Goal: Task Accomplishment & Management: Use online tool/utility

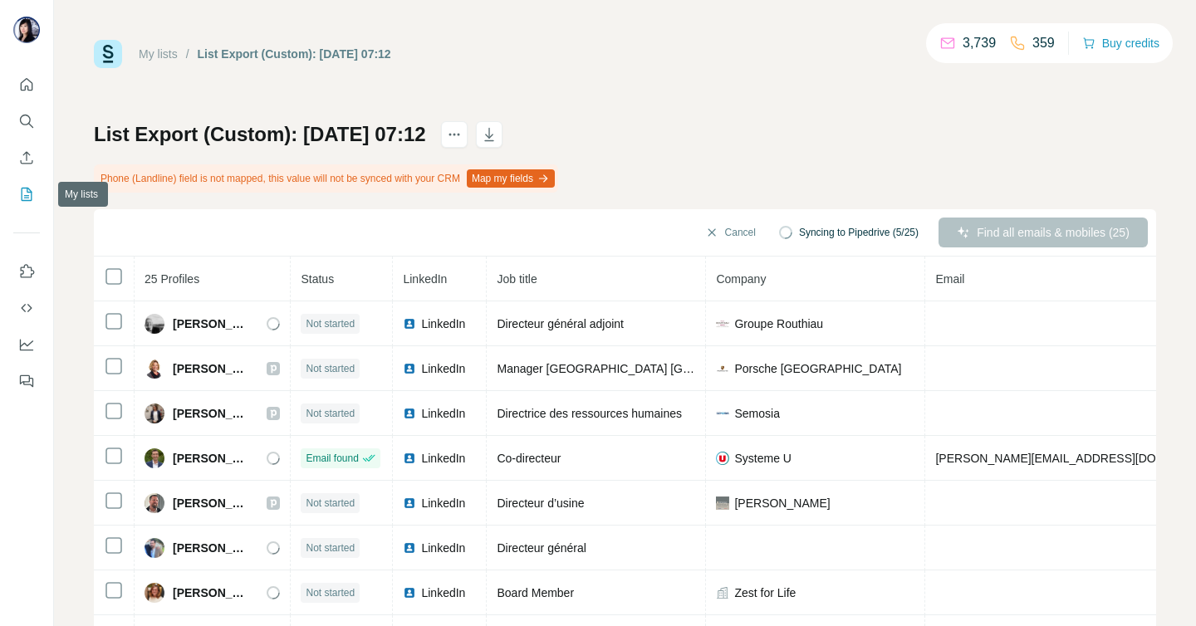
click at [29, 193] on icon "My lists" at bounding box center [26, 194] width 17 height 17
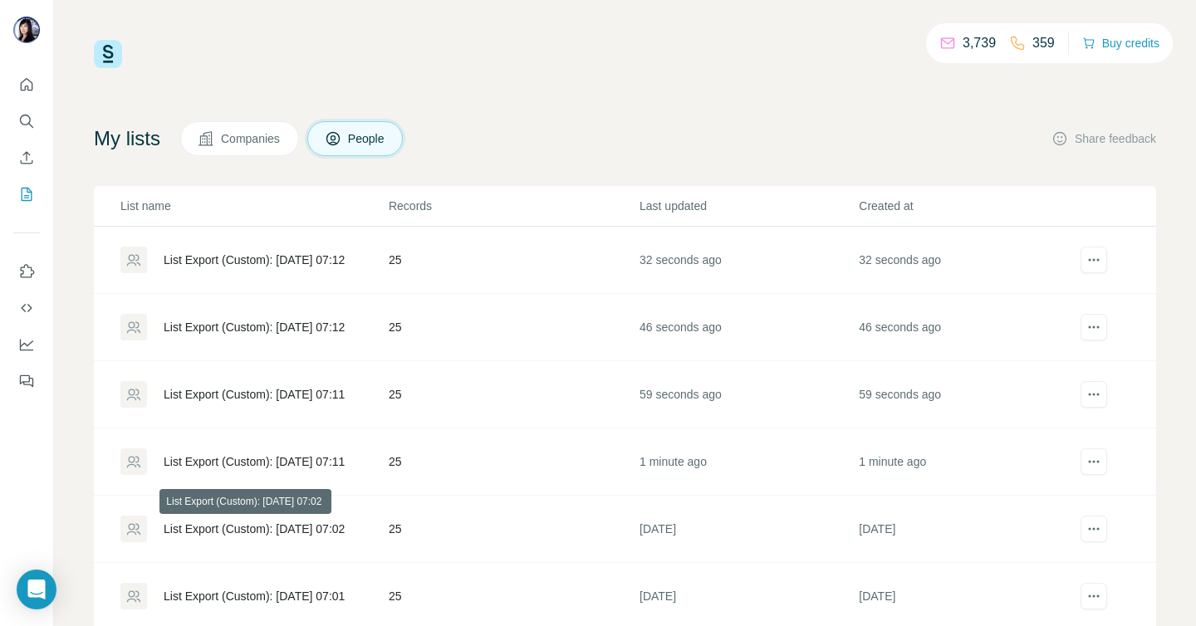
click at [291, 530] on div "List Export (Custom): [DATE] 07:02" at bounding box center [254, 529] width 181 height 17
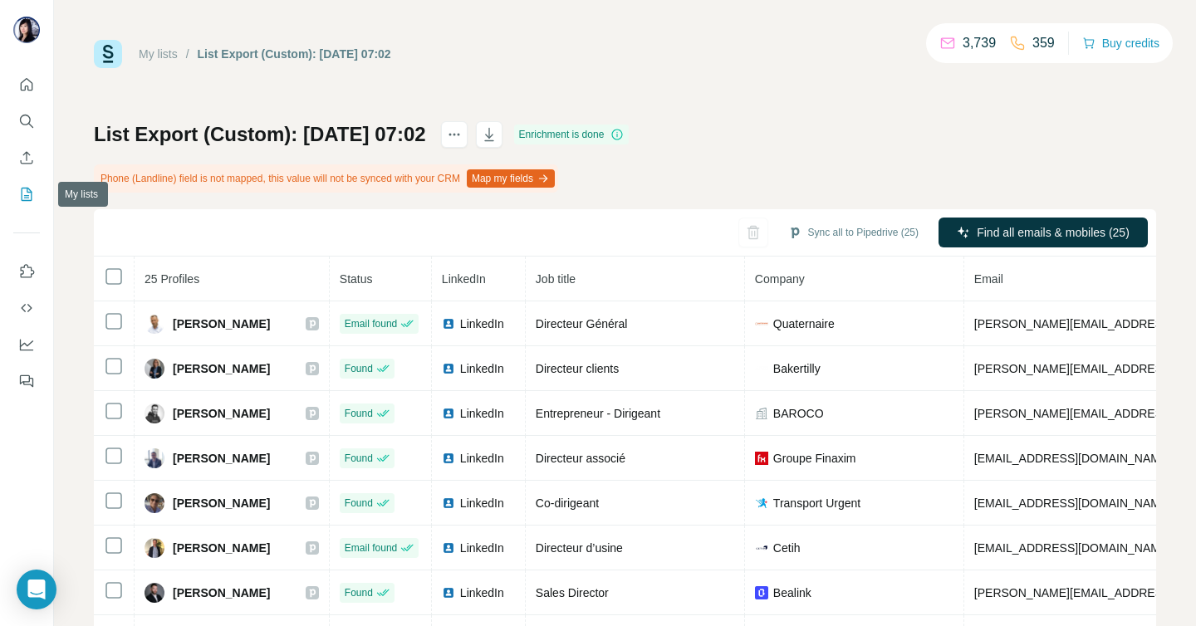
click at [29, 189] on icon "My lists" at bounding box center [27, 194] width 11 height 13
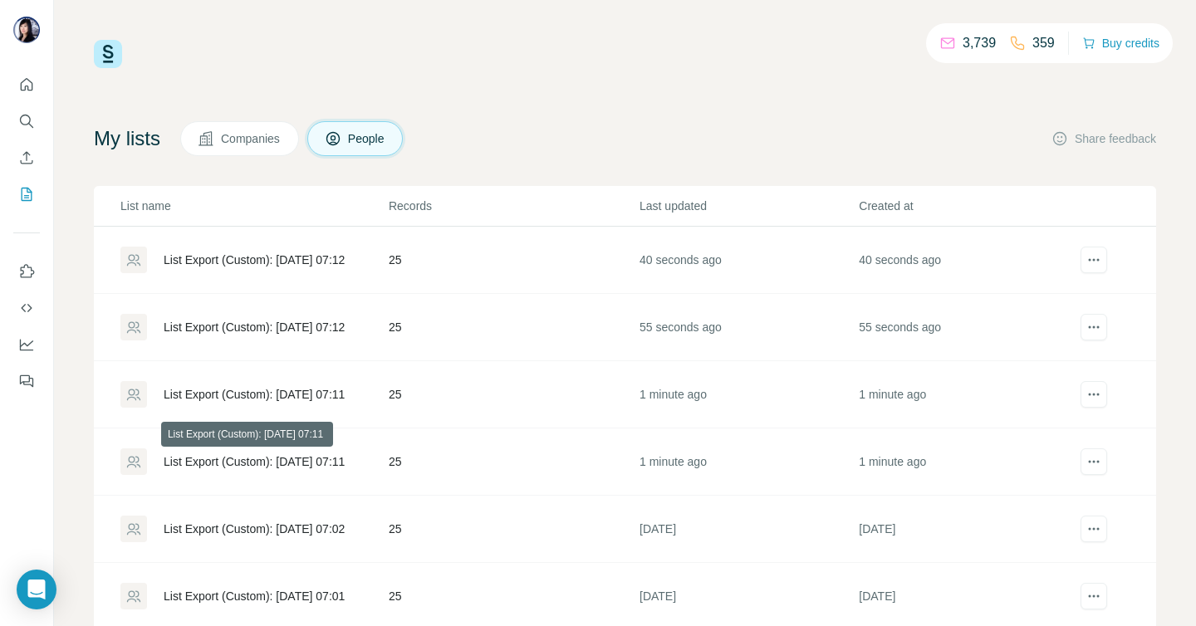
click at [295, 458] on div "List Export (Custom): [DATE] 07:11" at bounding box center [254, 461] width 181 height 17
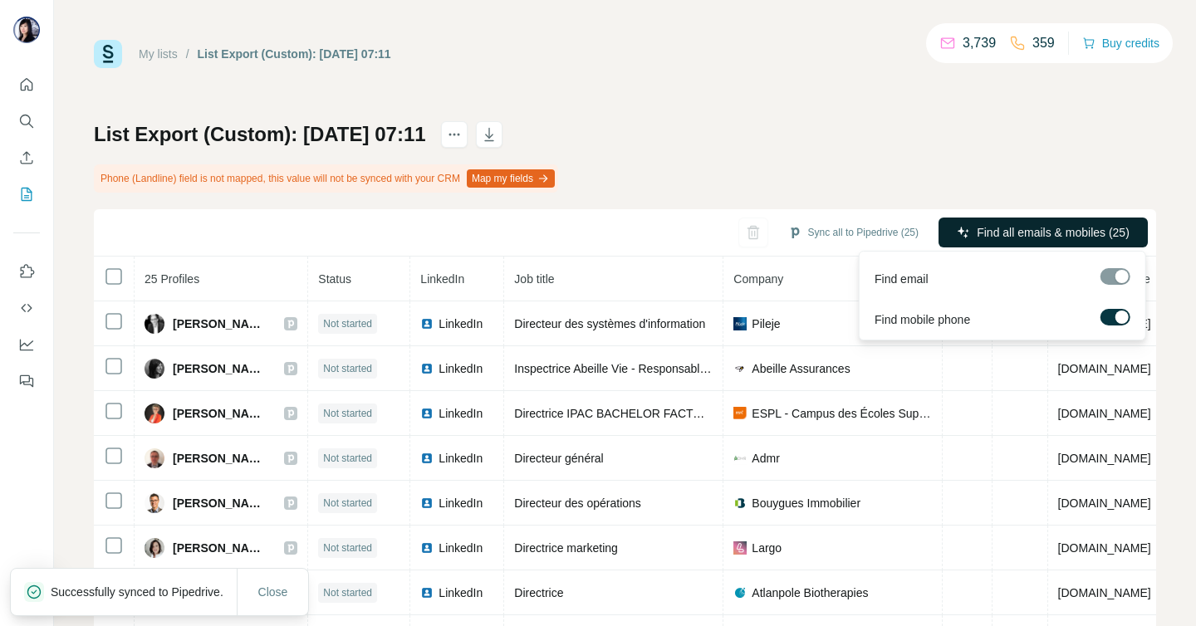
click at [1051, 227] on span "Find all emails & mobiles (25)" at bounding box center [1052, 232] width 153 height 17
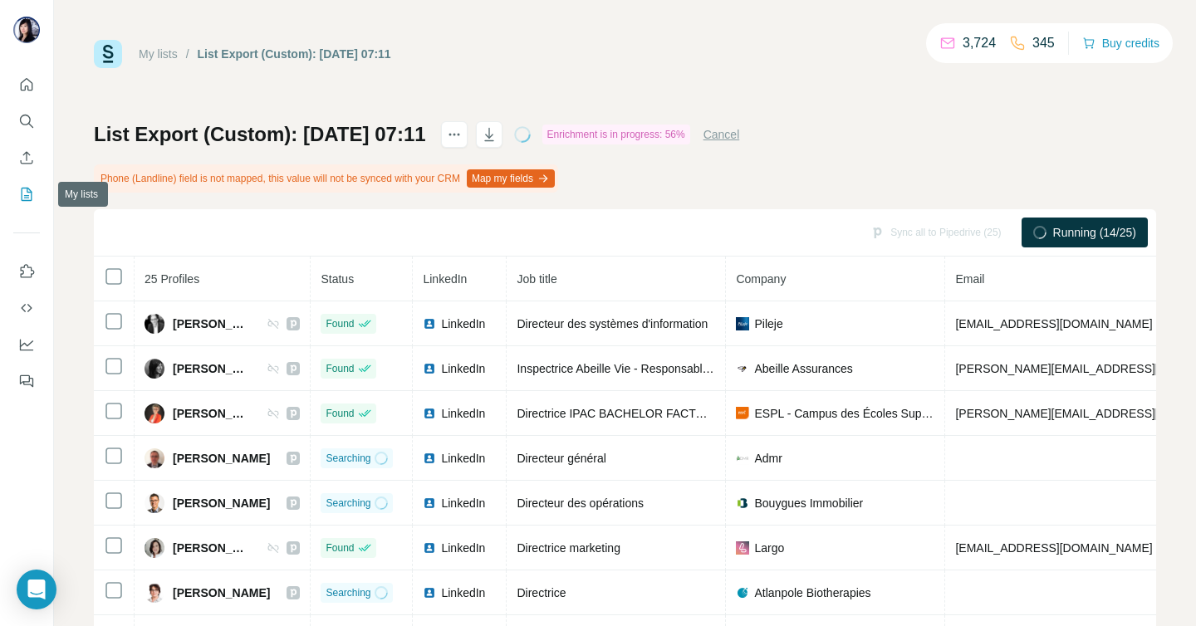
click at [27, 193] on icon "My lists" at bounding box center [26, 194] width 17 height 17
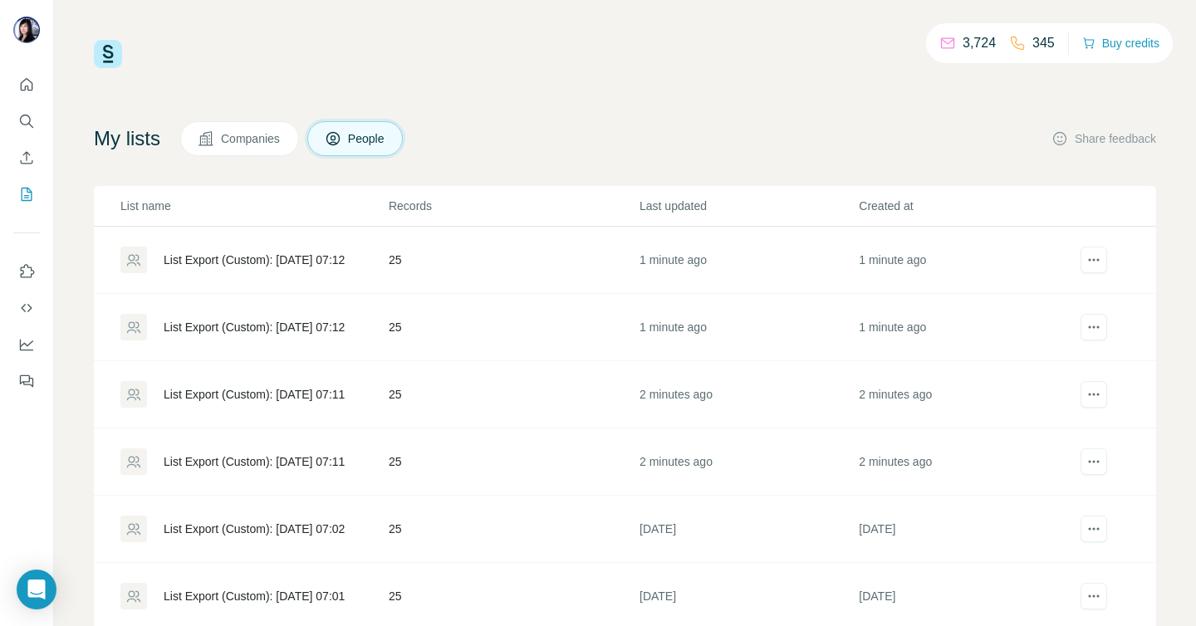
click at [247, 399] on div "List Export (Custom): [DATE] 07:11" at bounding box center [254, 394] width 181 height 17
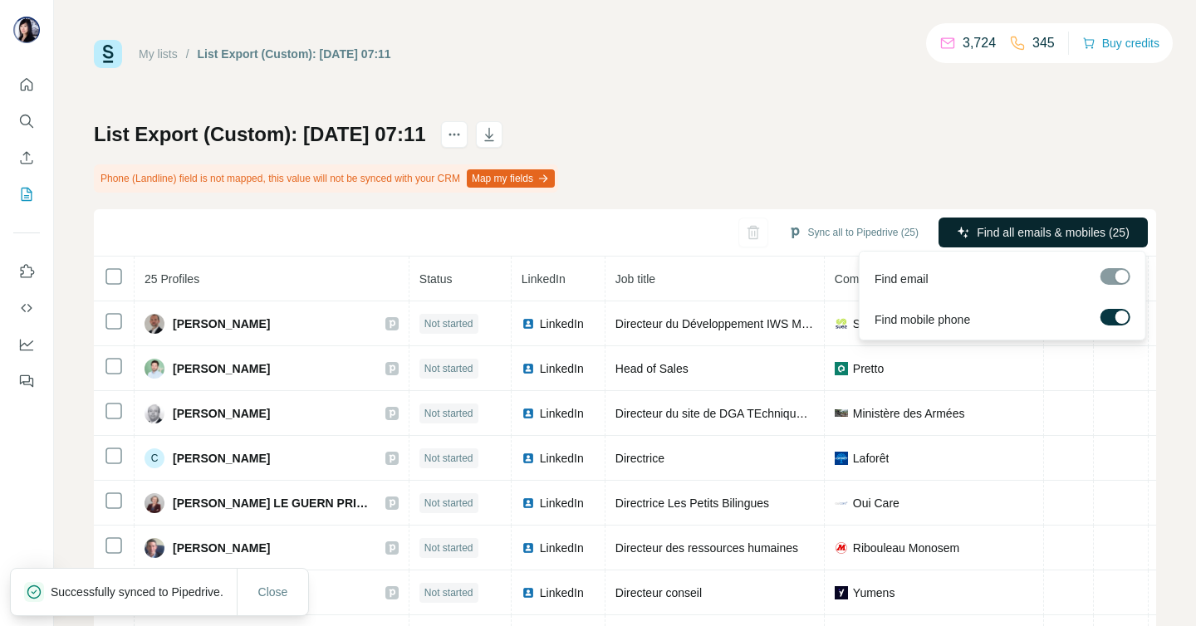
click at [1020, 224] on span "Find all emails & mobiles (25)" at bounding box center [1052, 232] width 153 height 17
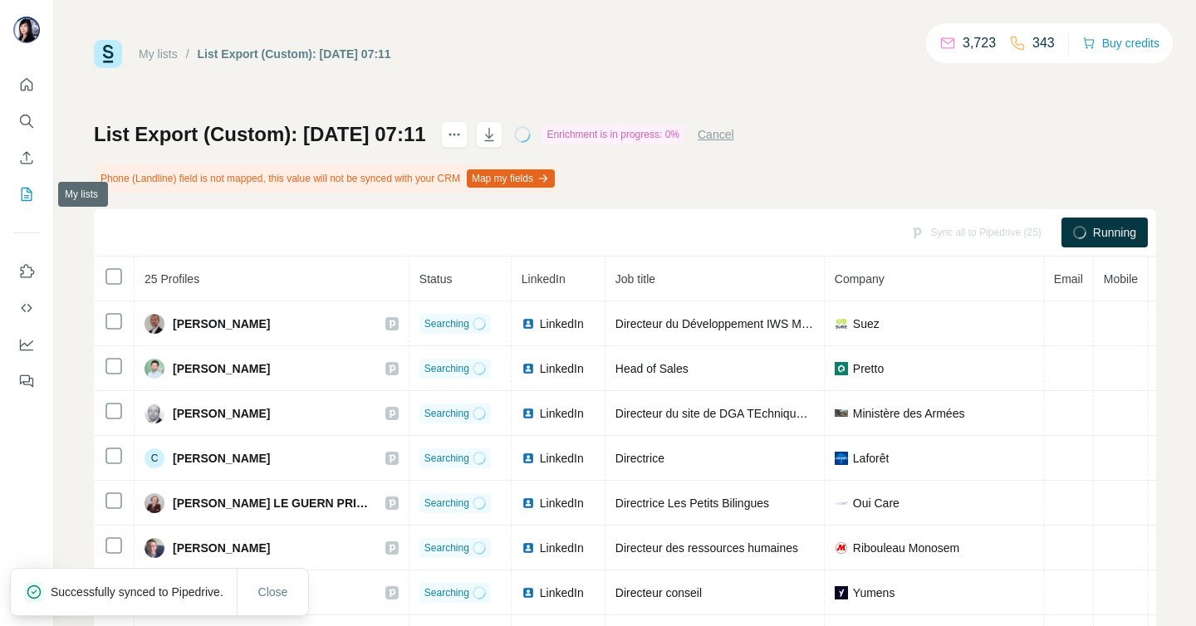
click at [32, 187] on icon "My lists" at bounding box center [26, 194] width 17 height 17
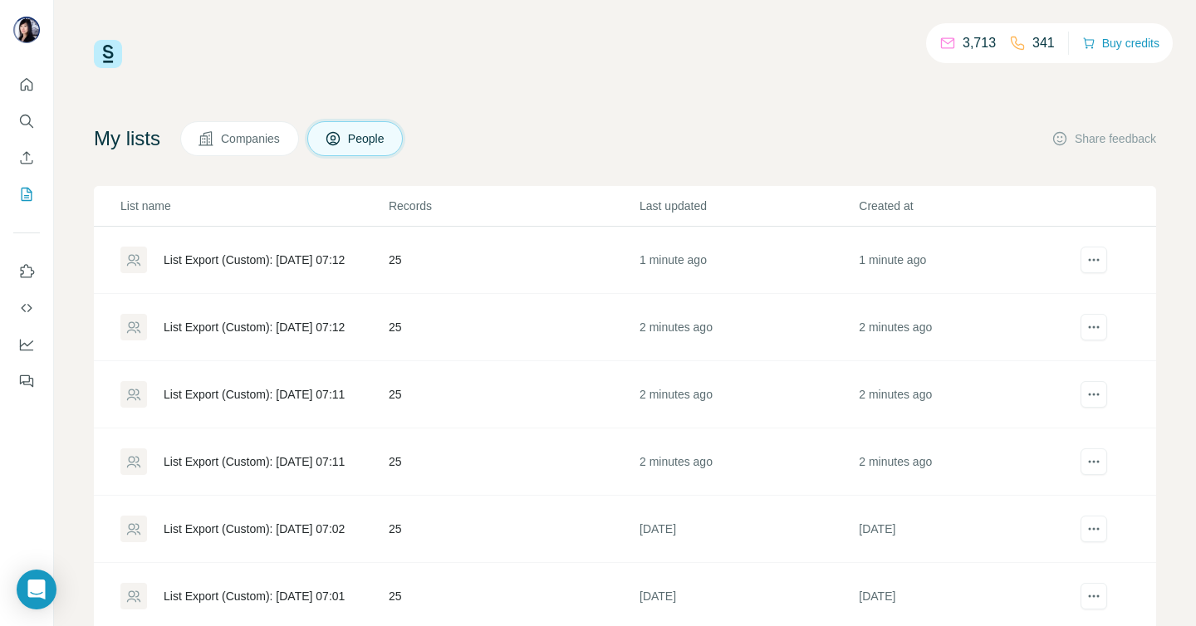
click at [277, 323] on div "List Export (Custom): [DATE] 07:12" at bounding box center [254, 327] width 181 height 17
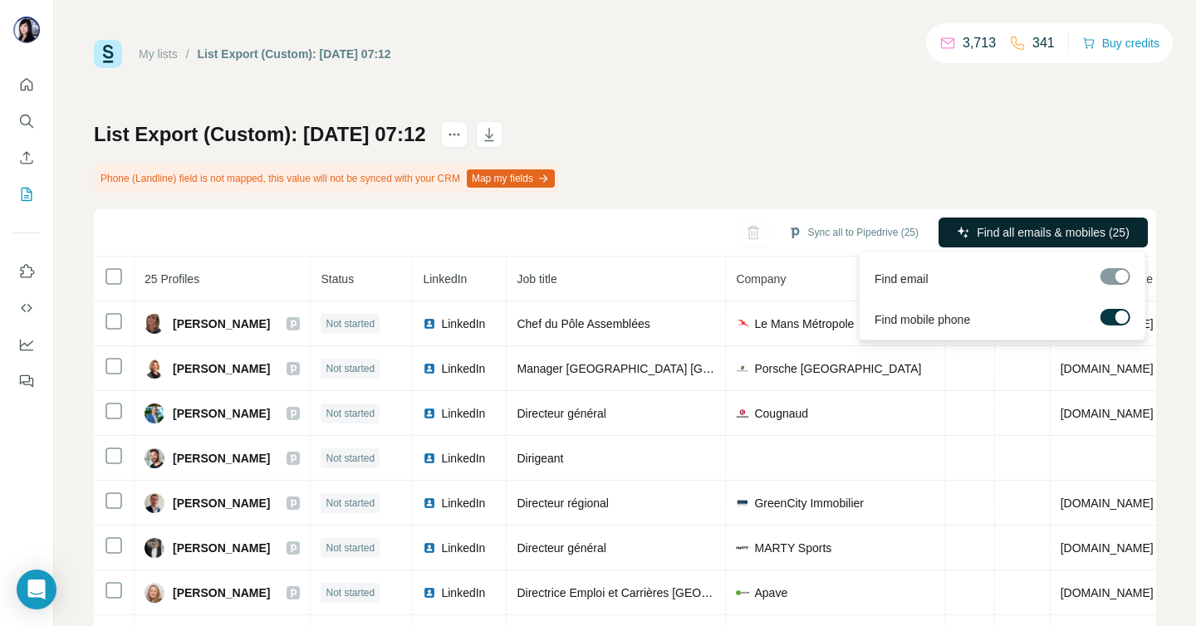
click at [1018, 223] on button "Find all emails & mobiles (25)" at bounding box center [1042, 233] width 209 height 30
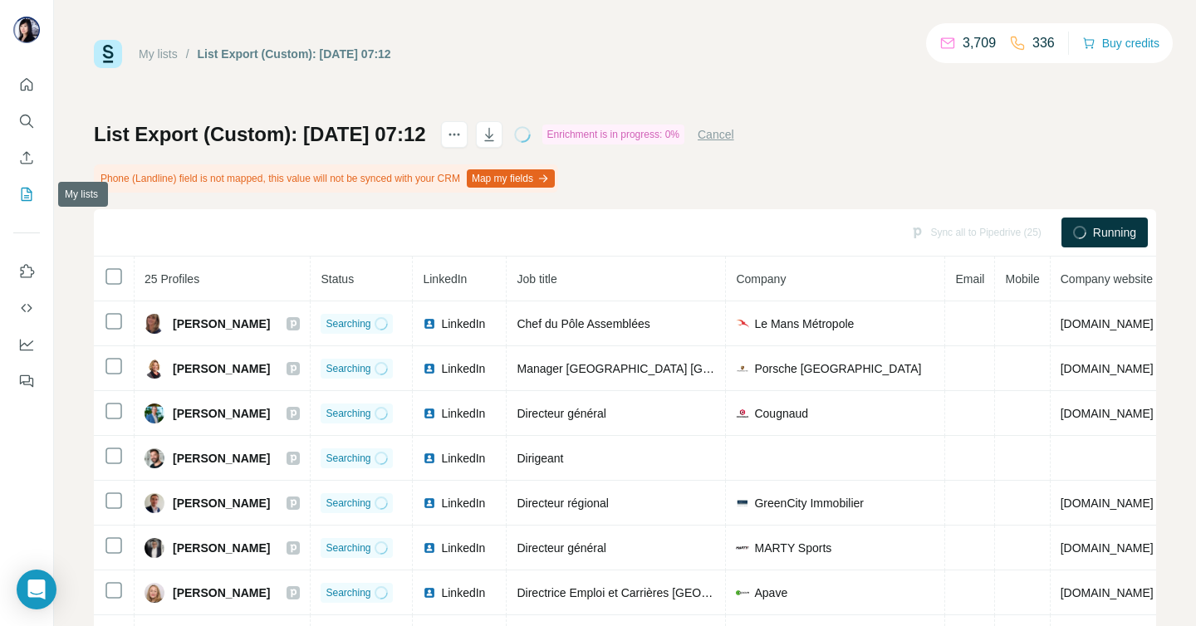
click at [30, 188] on icon "My lists" at bounding box center [26, 194] width 17 height 17
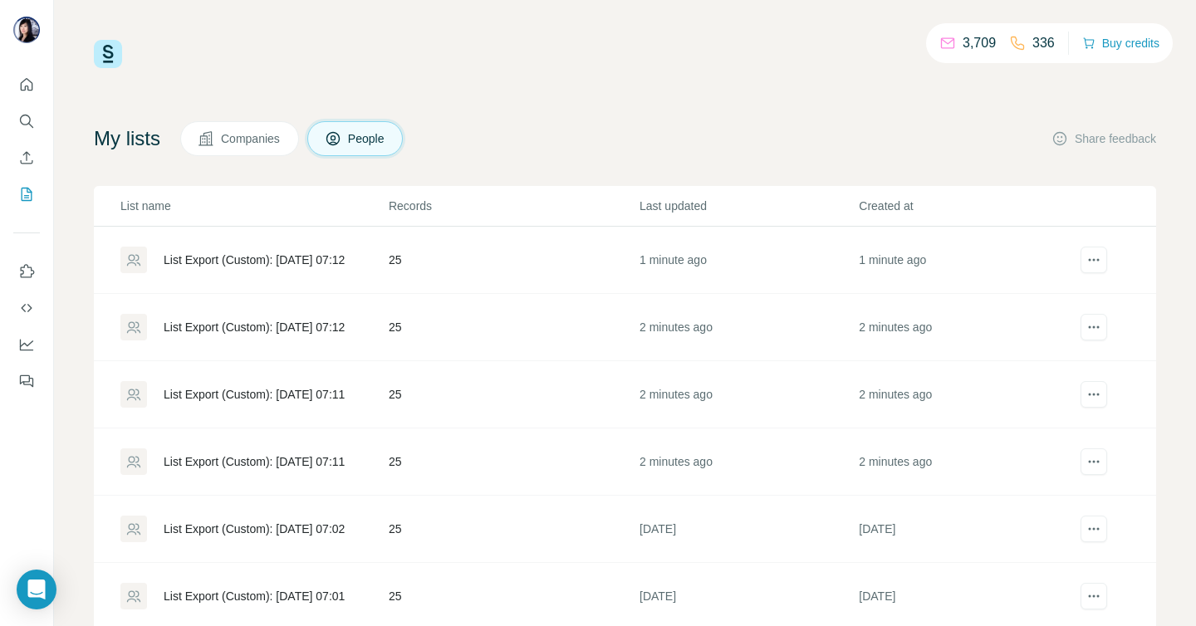
click at [251, 248] on div "List Export (Custom): [DATE] 07:12" at bounding box center [253, 260] width 267 height 27
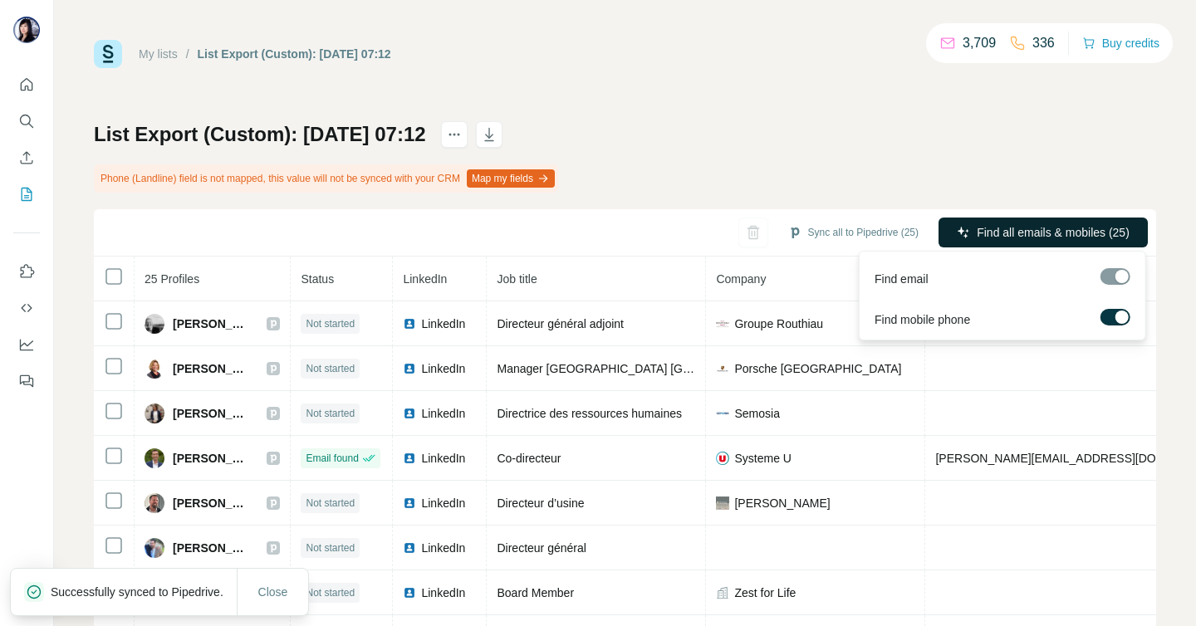
click at [1072, 235] on span "Find all emails & mobiles (25)" at bounding box center [1052, 232] width 153 height 17
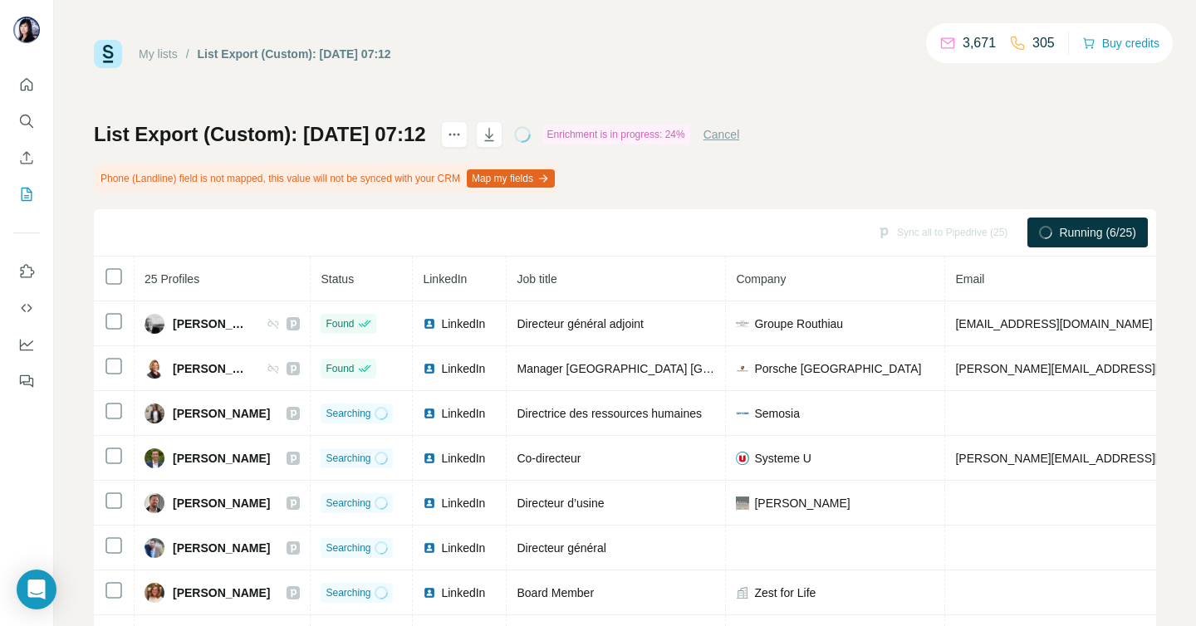
click at [83, 216] on div "My lists / List Export (Custom): [DATE] 07:12 3,671 305 Buy credits List Export…" at bounding box center [625, 313] width 1142 height 626
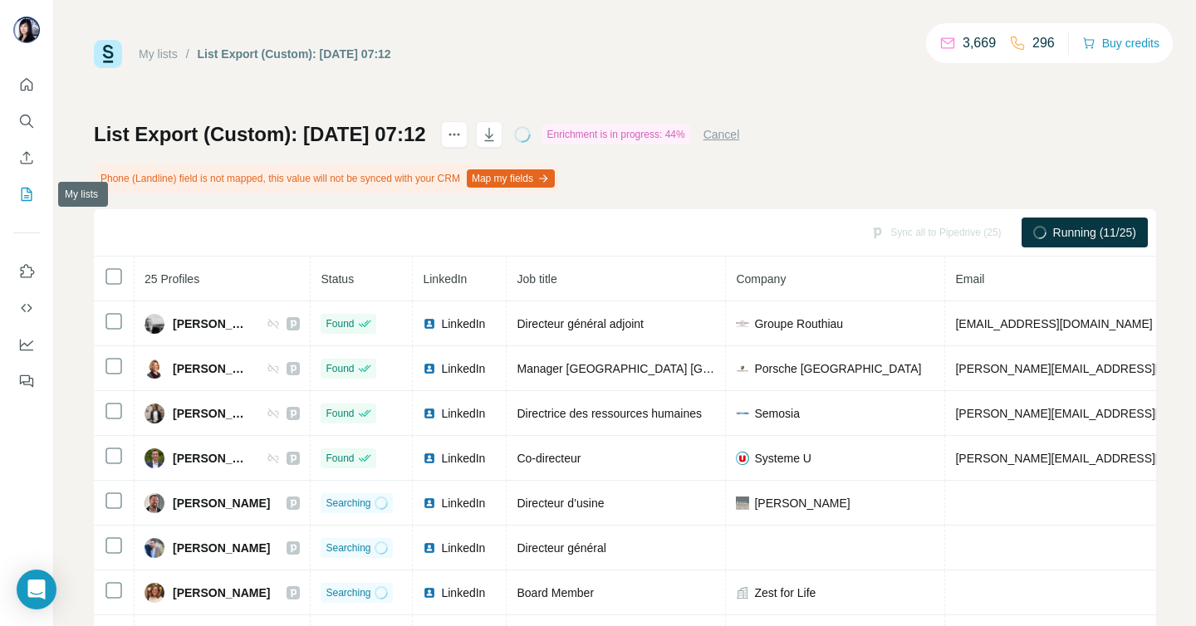
click at [27, 193] on icon "My lists" at bounding box center [26, 194] width 17 height 17
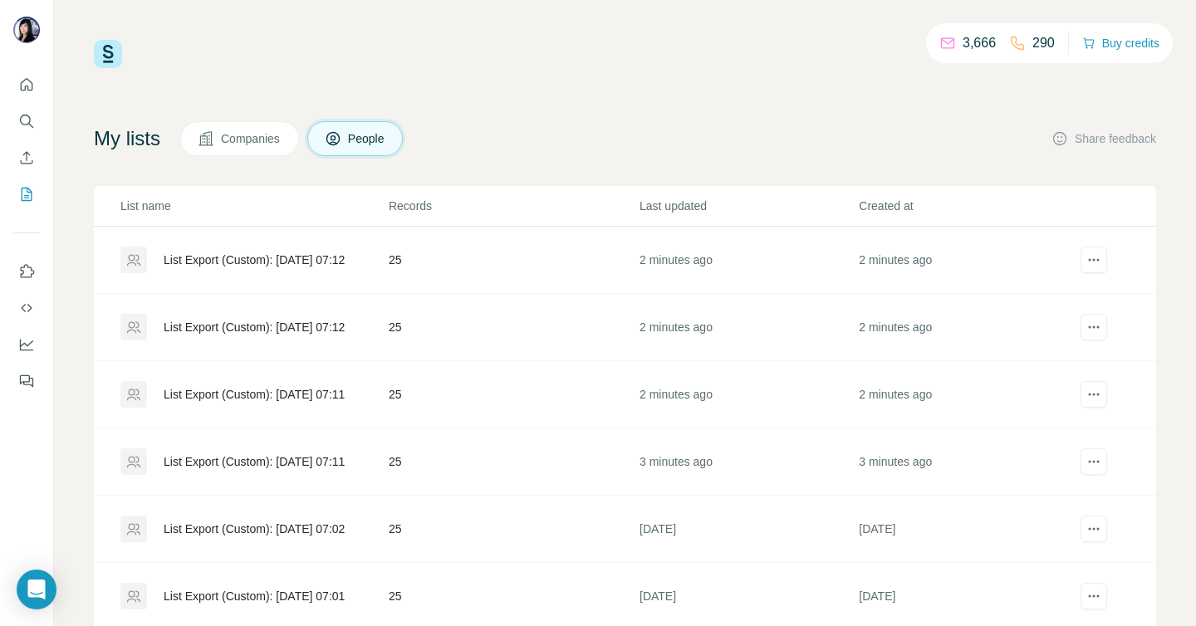
click at [235, 468] on div "List Export (Custom): [DATE] 07:11" at bounding box center [254, 461] width 181 height 17
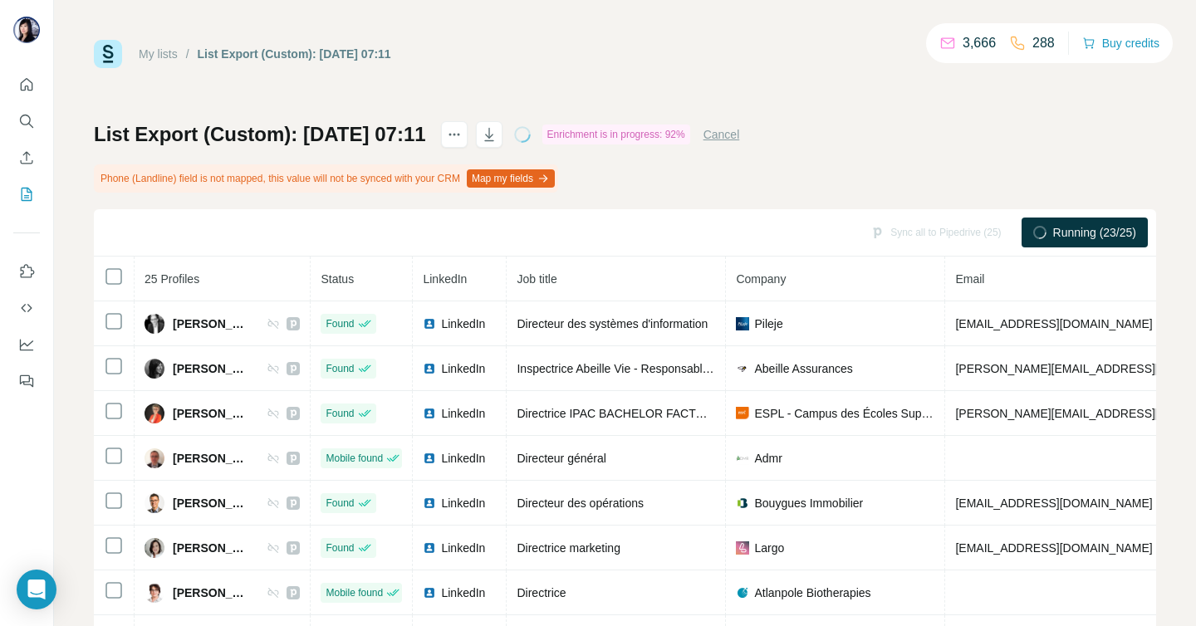
click at [972, 130] on div "List Export (Custom): [DATE] 07:11 Enrichment is in progress: 92% Cancel Phone …" at bounding box center [625, 408] width 1062 height 574
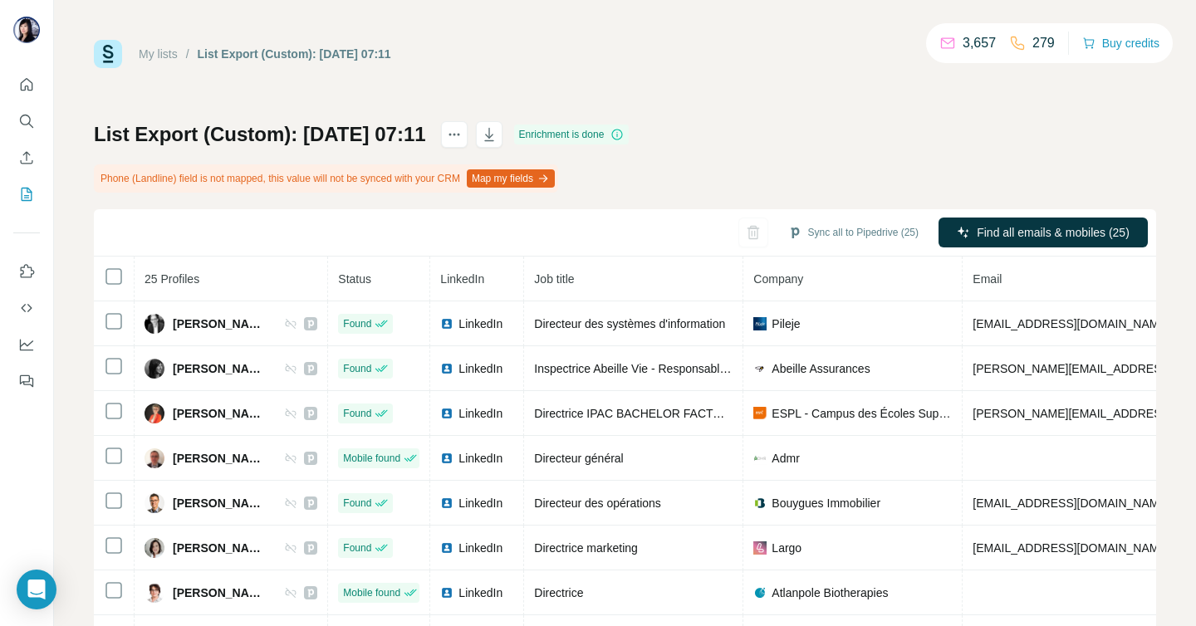
click at [842, 167] on div "List Export (Custom): [DATE] 07:11 Enrichment is done Phone (Landline) field is…" at bounding box center [625, 408] width 1062 height 574
click at [22, 190] on icon "My lists" at bounding box center [26, 194] width 17 height 17
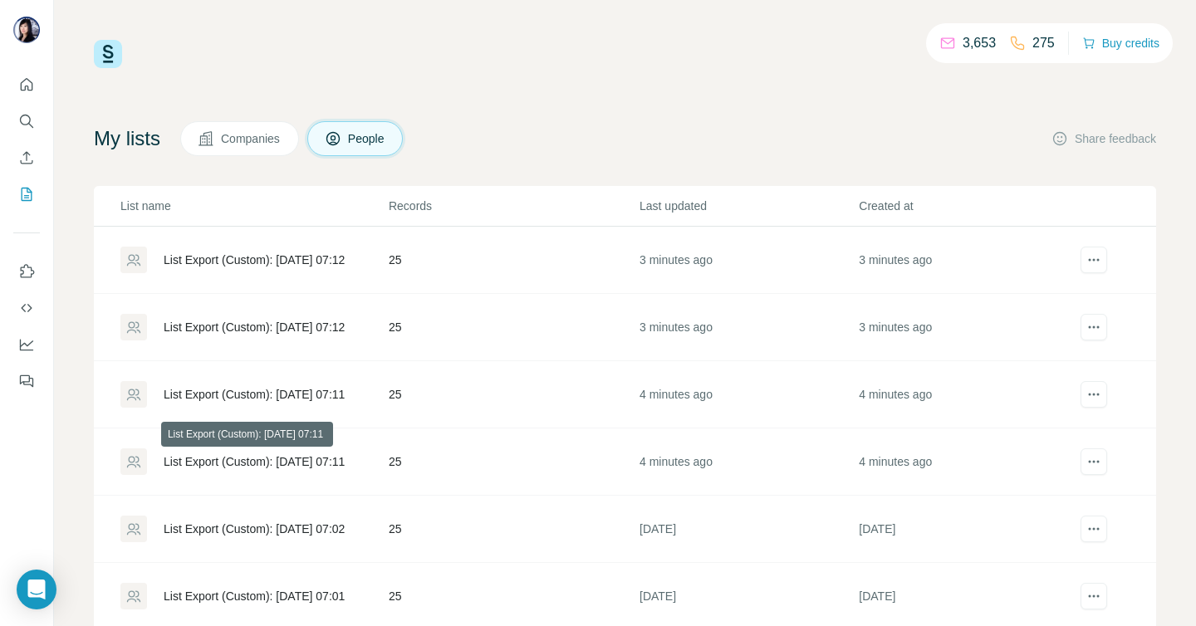
click at [311, 458] on div "List Export (Custom): [DATE] 07:11" at bounding box center [254, 461] width 181 height 17
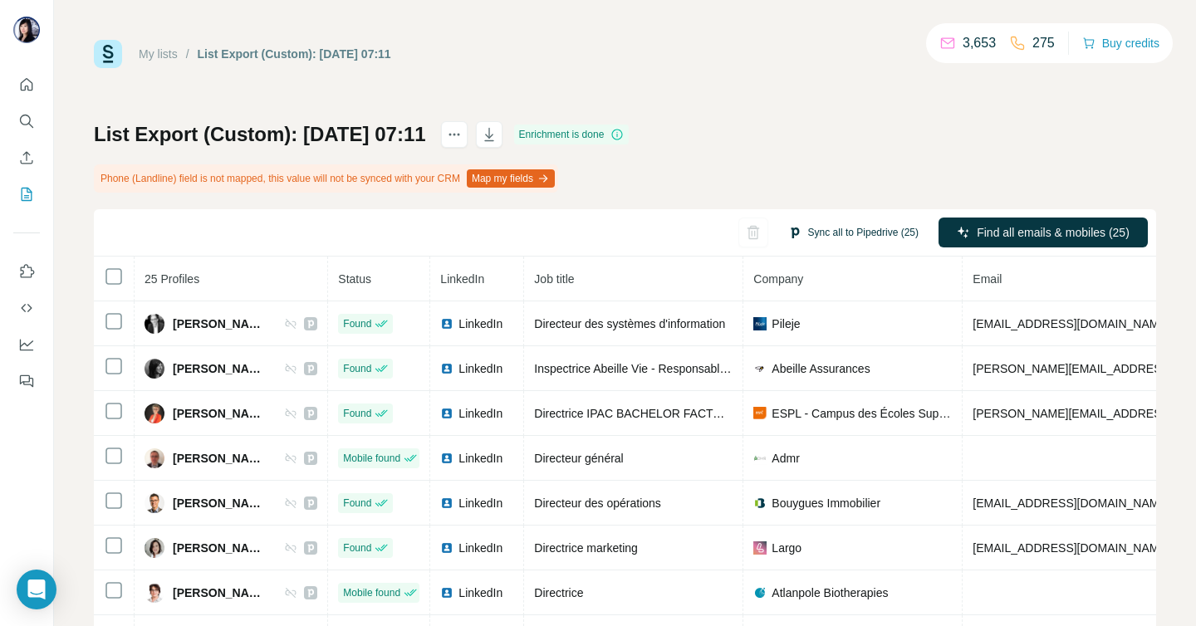
click at [849, 237] on button "Sync all to Pipedrive (25)" at bounding box center [853, 232] width 154 height 25
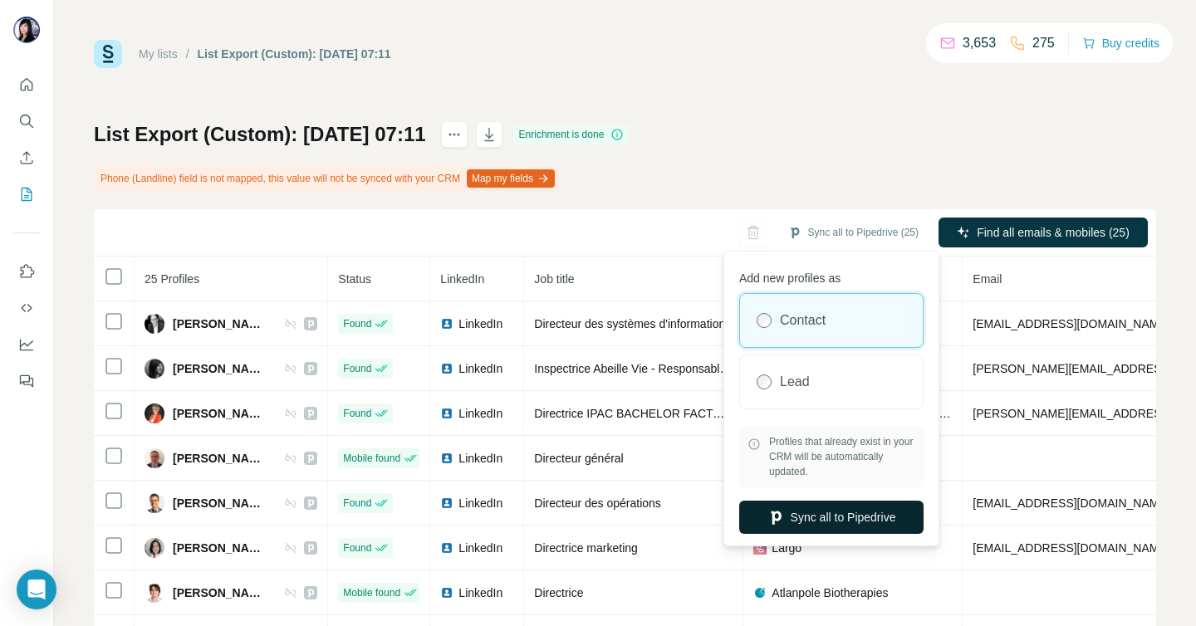
click at [813, 520] on button "Sync all to Pipedrive" at bounding box center [831, 517] width 184 height 33
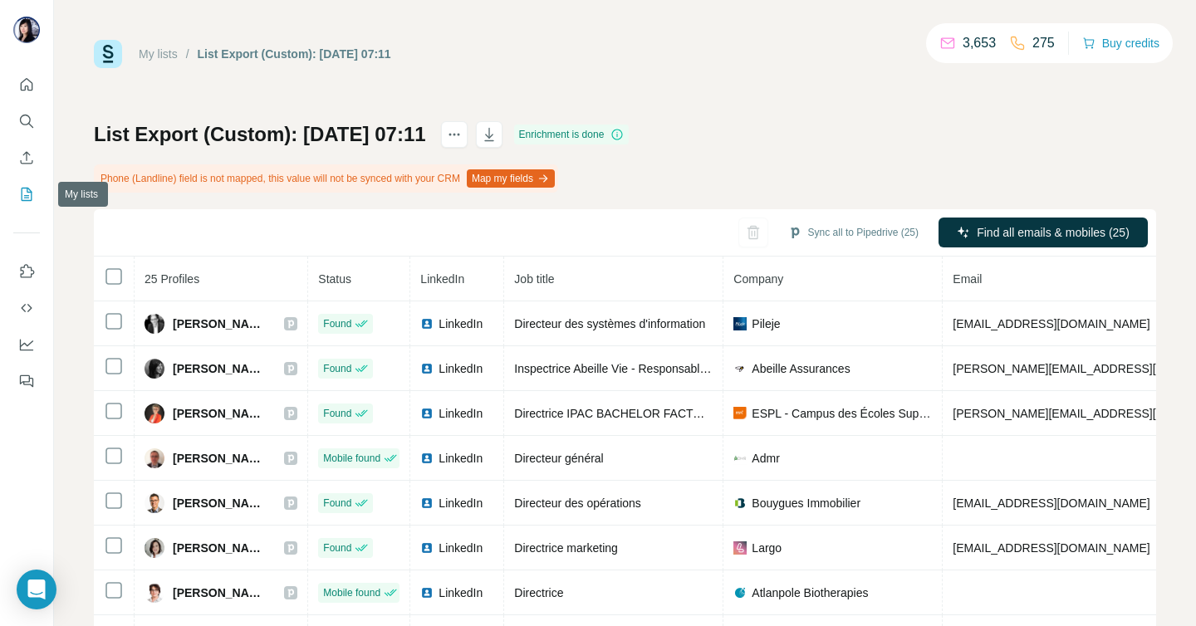
click at [23, 193] on icon "My lists" at bounding box center [26, 194] width 17 height 17
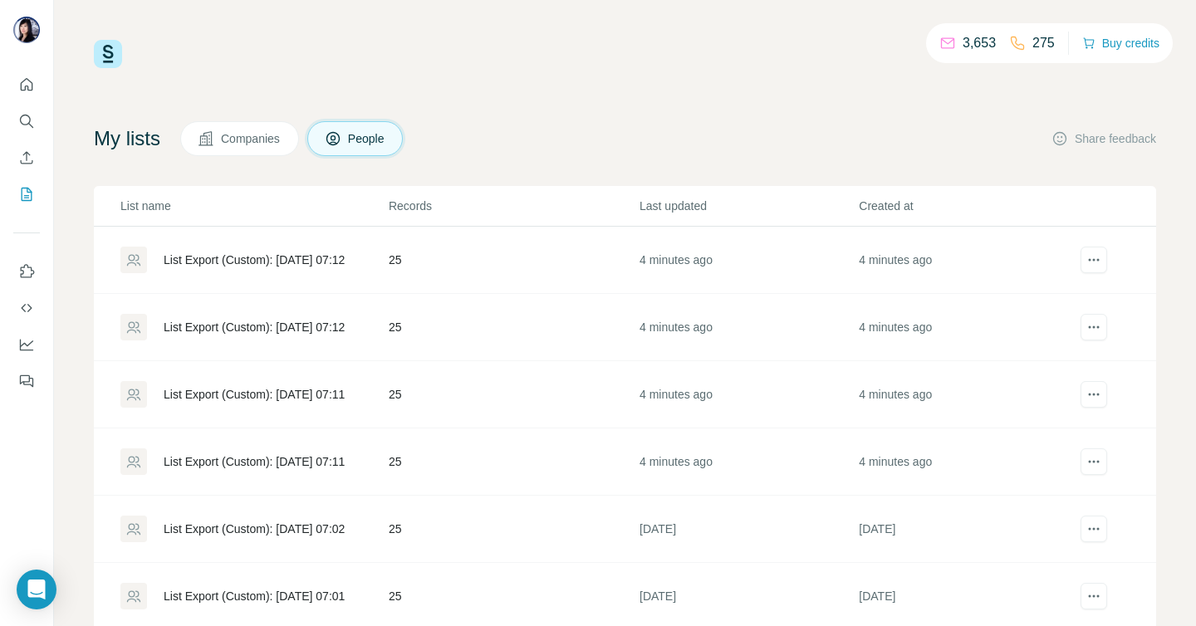
click at [314, 381] on div "List Export (Custom): [DATE] 07:11" at bounding box center [253, 394] width 267 height 27
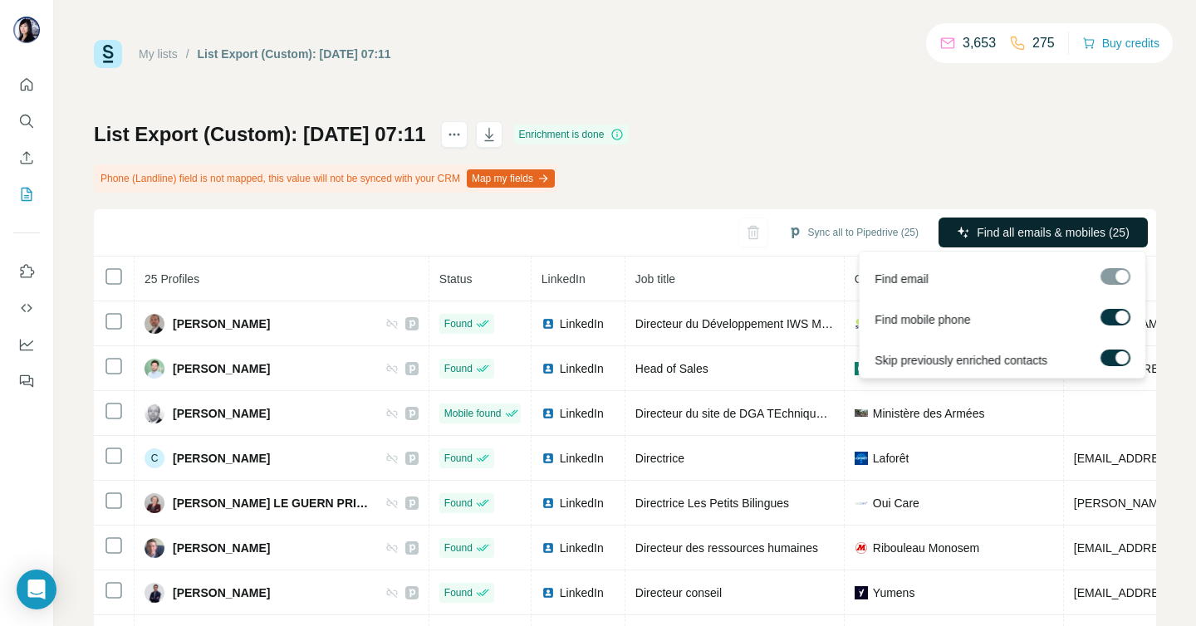
click at [1009, 230] on span "Find all emails & mobiles (25)" at bounding box center [1052, 232] width 153 height 17
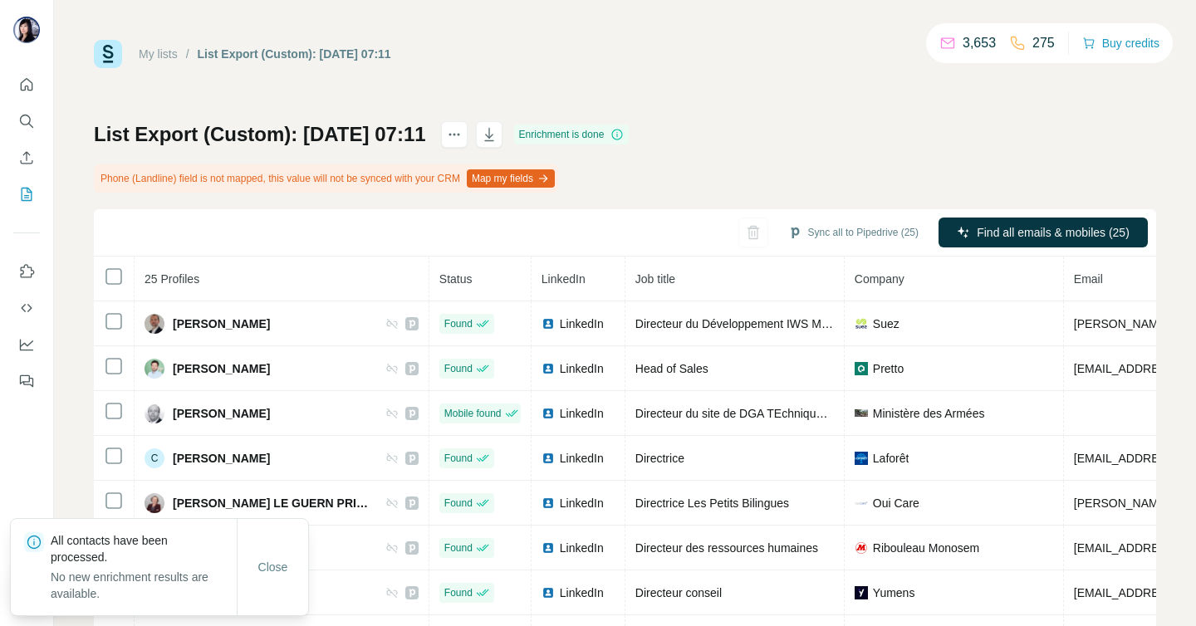
click at [708, 144] on div "List Export (Custom): [DATE] 07:11 Enrichment is done Phone (Landline) field is…" at bounding box center [625, 408] width 1062 height 574
click at [873, 234] on button "Sync all to Pipedrive (25)" at bounding box center [853, 232] width 154 height 25
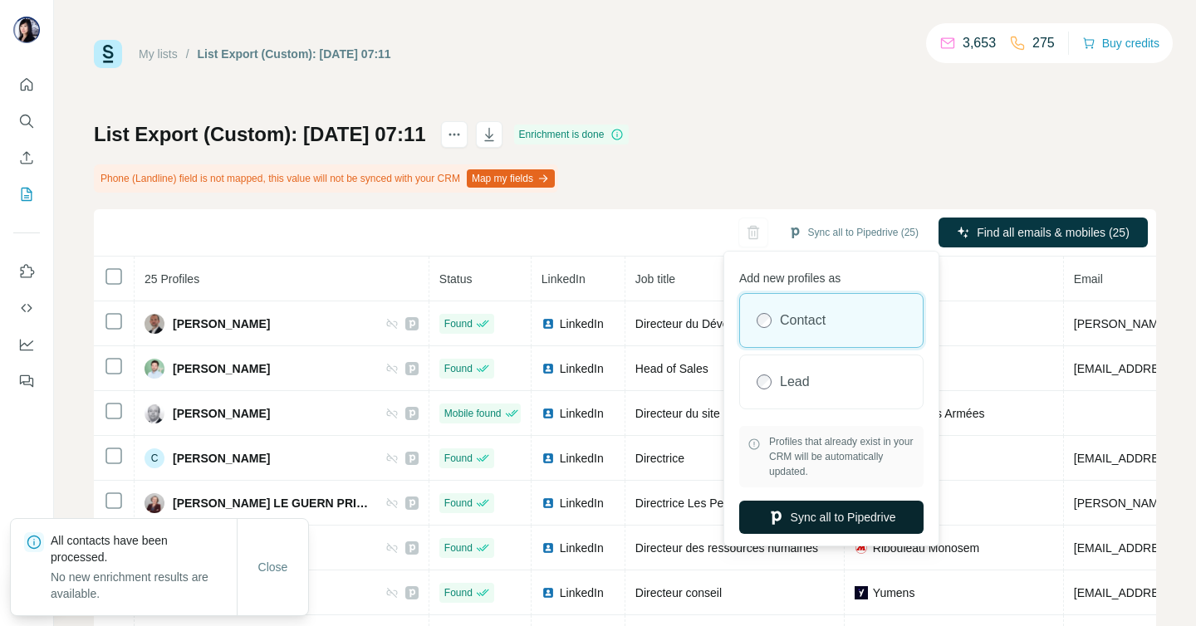
click at [852, 514] on button "Sync all to Pipedrive" at bounding box center [831, 517] width 184 height 33
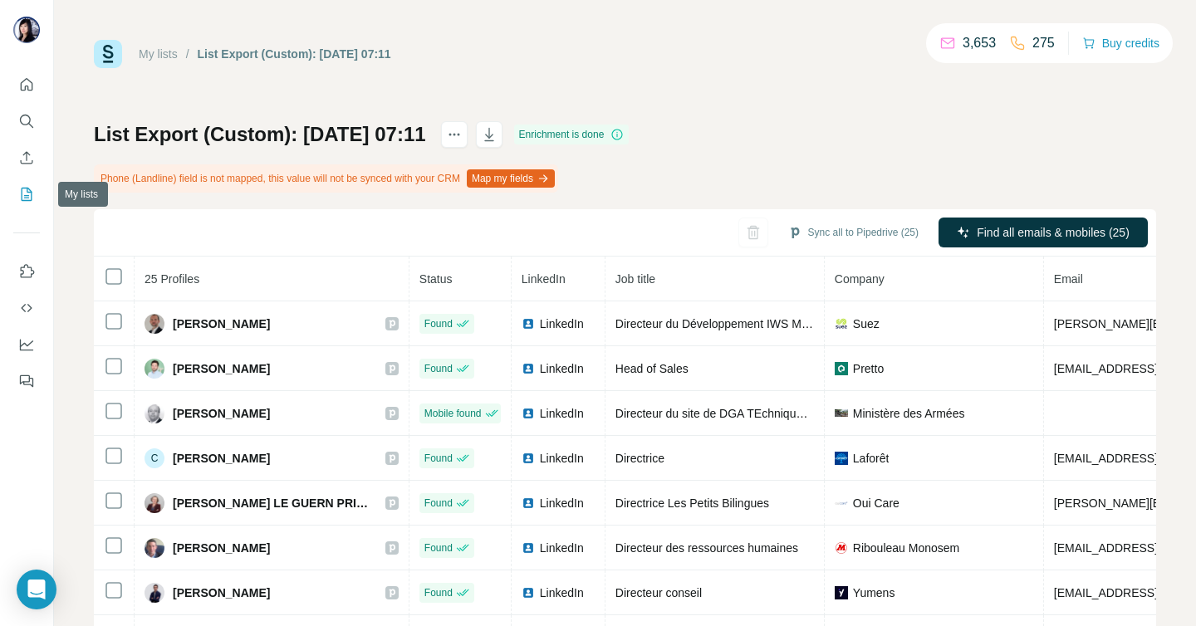
click at [23, 200] on icon "My lists" at bounding box center [27, 194] width 11 height 13
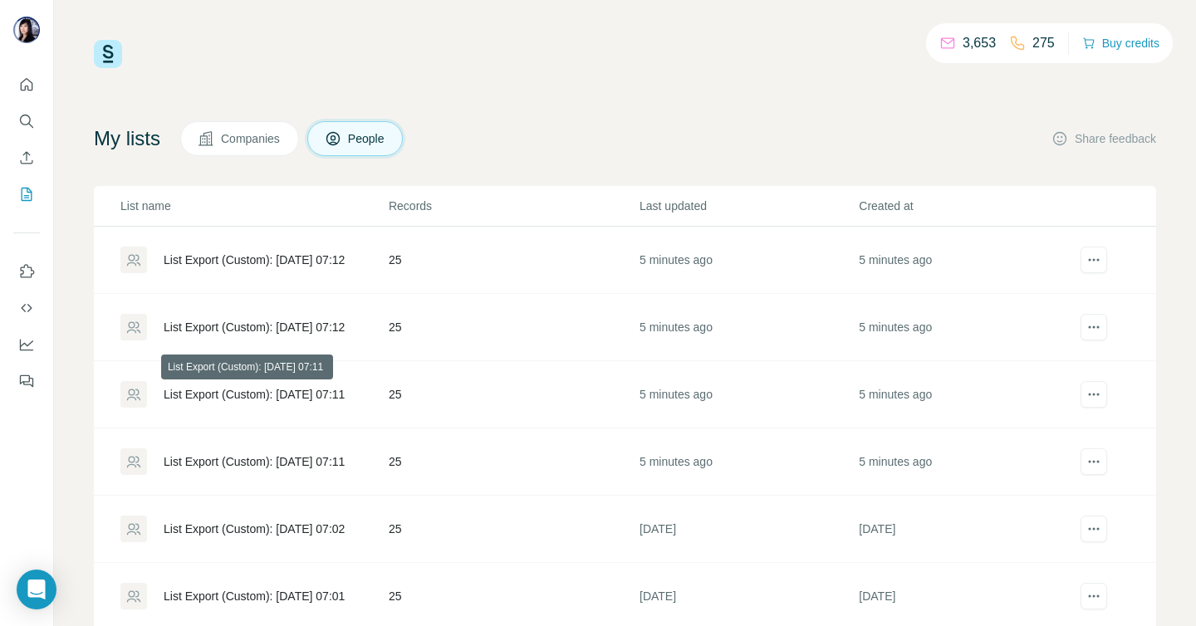
click at [281, 395] on div "List Export (Custom): [DATE] 07:11" at bounding box center [254, 394] width 181 height 17
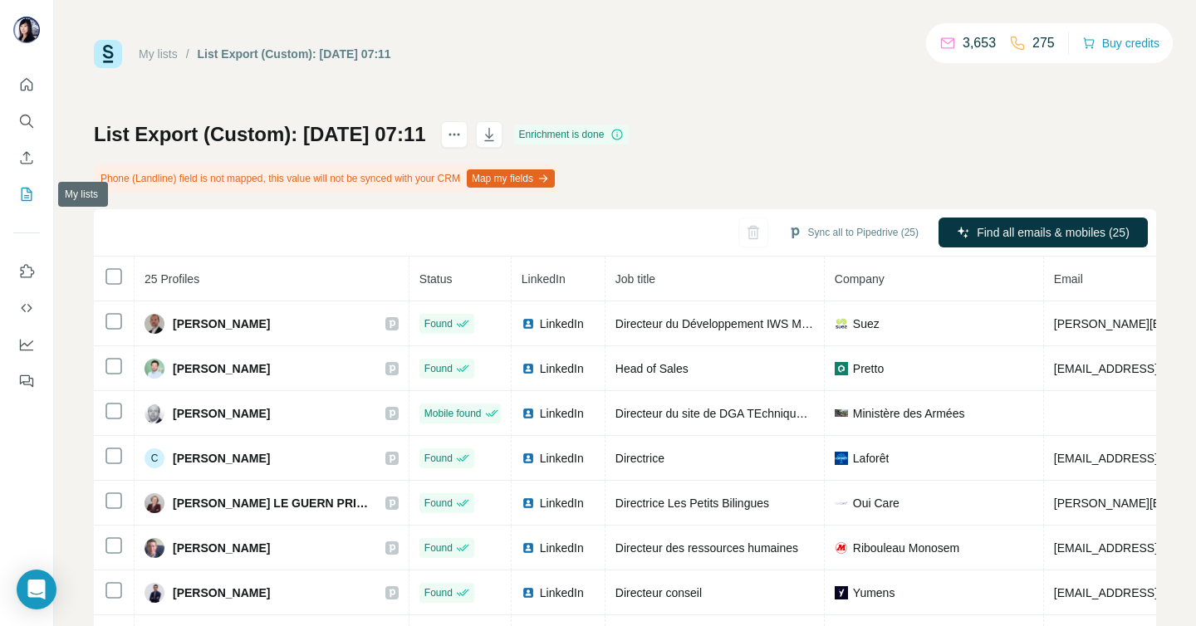
click at [23, 193] on icon "My lists" at bounding box center [26, 194] width 17 height 17
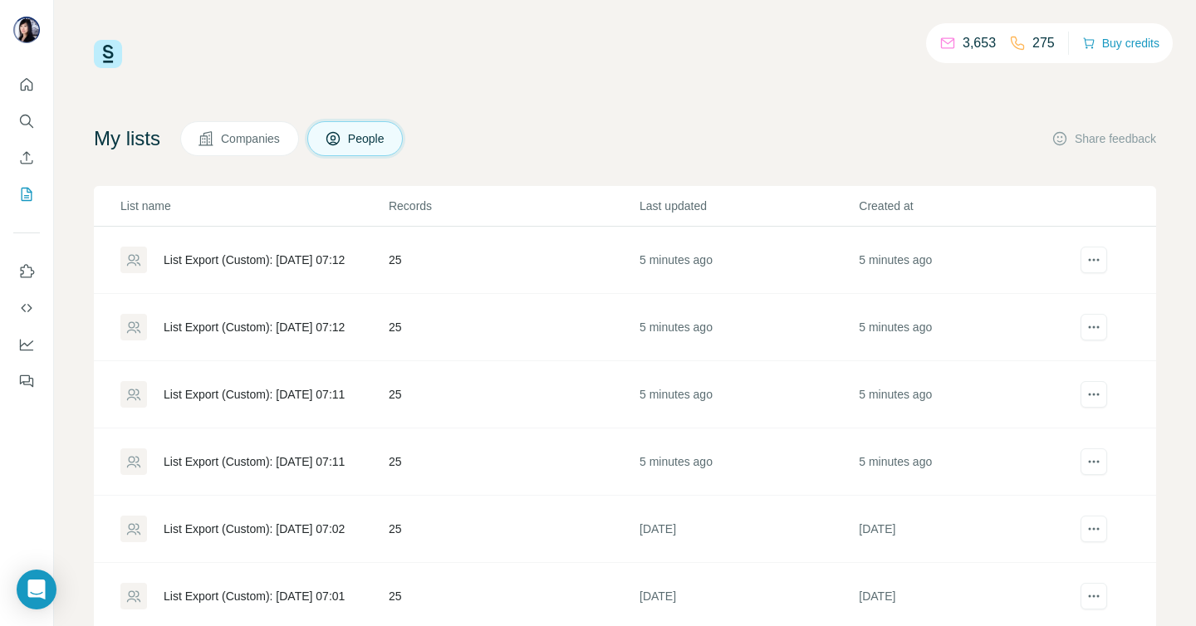
click at [281, 324] on div "List Export (Custom): [DATE] 07:12" at bounding box center [254, 327] width 181 height 17
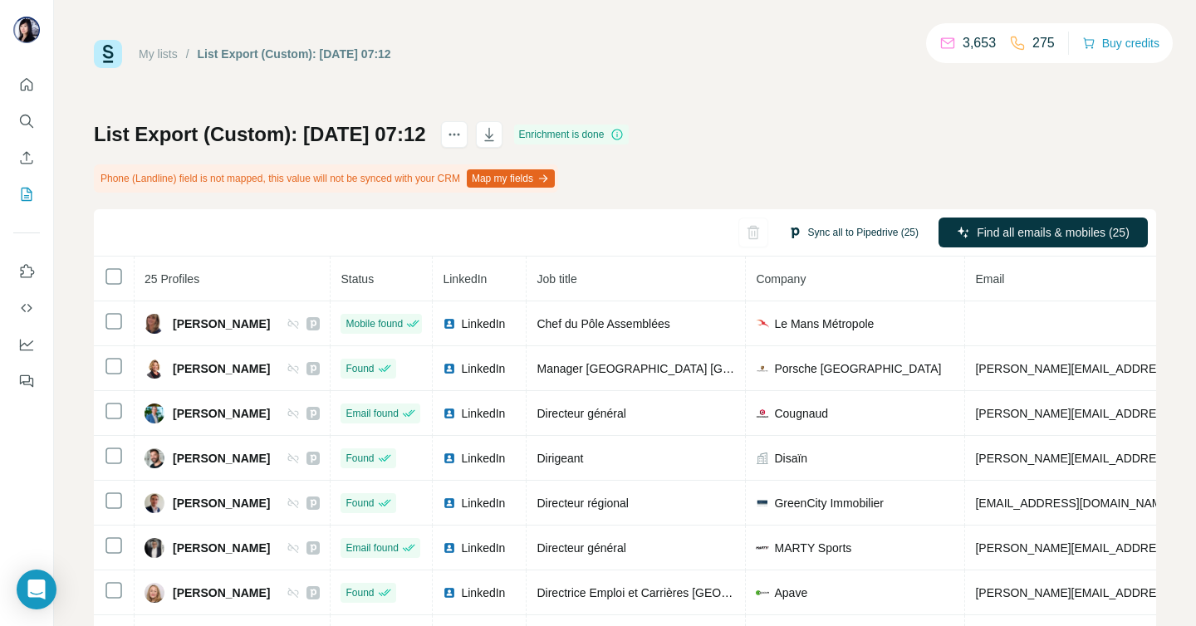
click at [859, 234] on button "Sync all to Pipedrive (25)" at bounding box center [853, 232] width 154 height 25
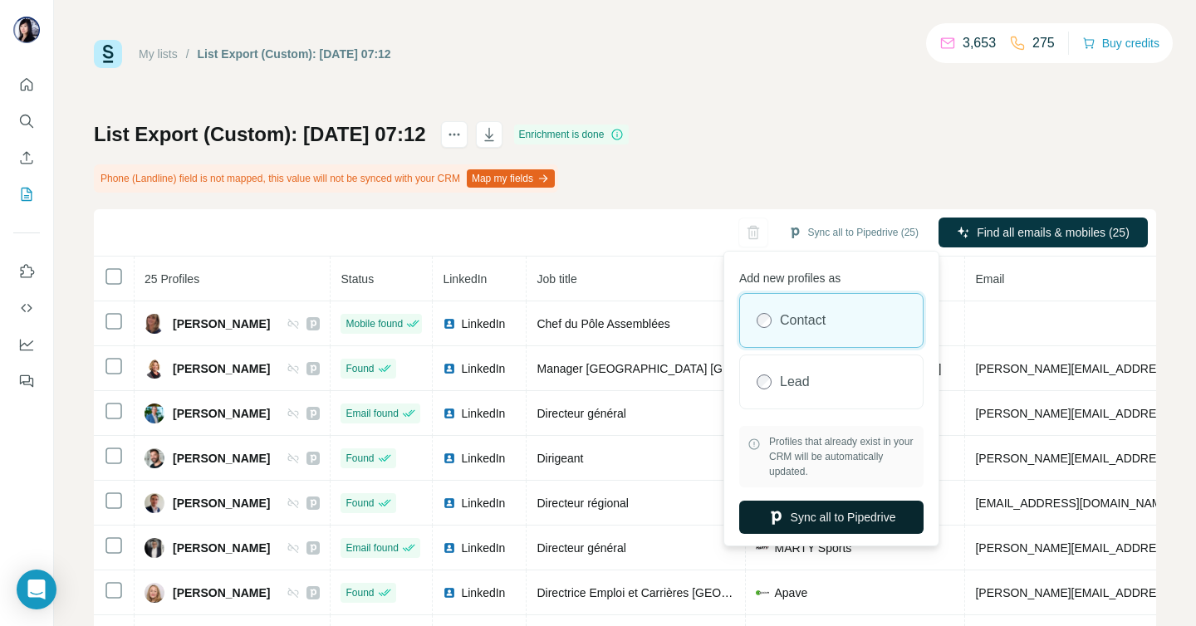
click at [829, 518] on button "Sync all to Pipedrive" at bounding box center [831, 517] width 184 height 33
